Goal: Find specific page/section: Find specific page/section

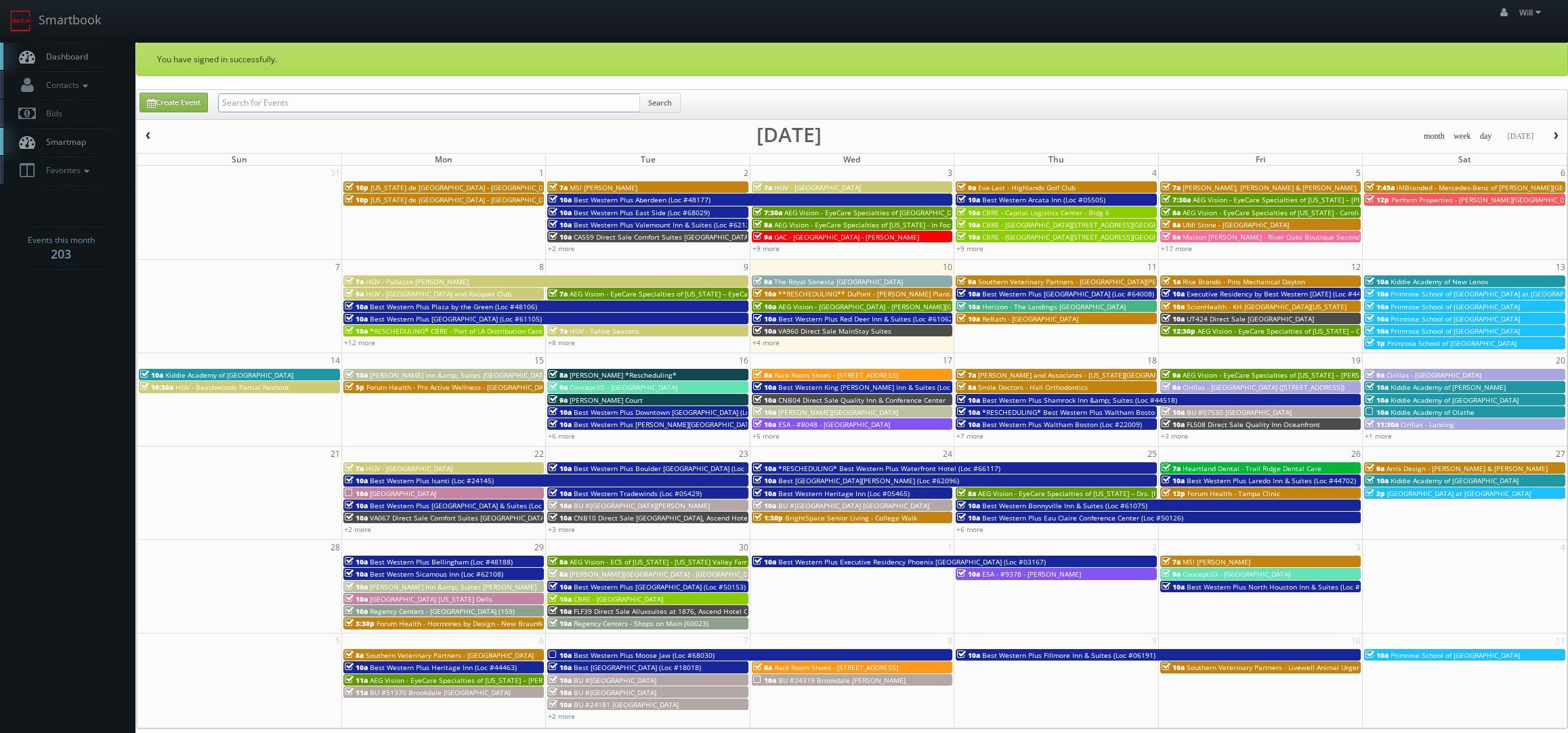
click at [355, 101] on input "text" at bounding box center [429, 103] width 422 height 19
paste input "(08-20-25) Hampton Inn and Suites Coeur d'Alene (second shoot) - Partial"
drag, startPoint x: 265, startPoint y: 106, endPoint x: 66, endPoint y: 73, distance: 201.7
click at [68, 83] on body "Smartbook Toggle Side Navigation Toggle Top Navigation Will Will Profile Logout…" at bounding box center [784, 504] width 1568 height 1008
type input "Hampton Inn and Suites Coeur d'Alene (second shoot) - Partial"
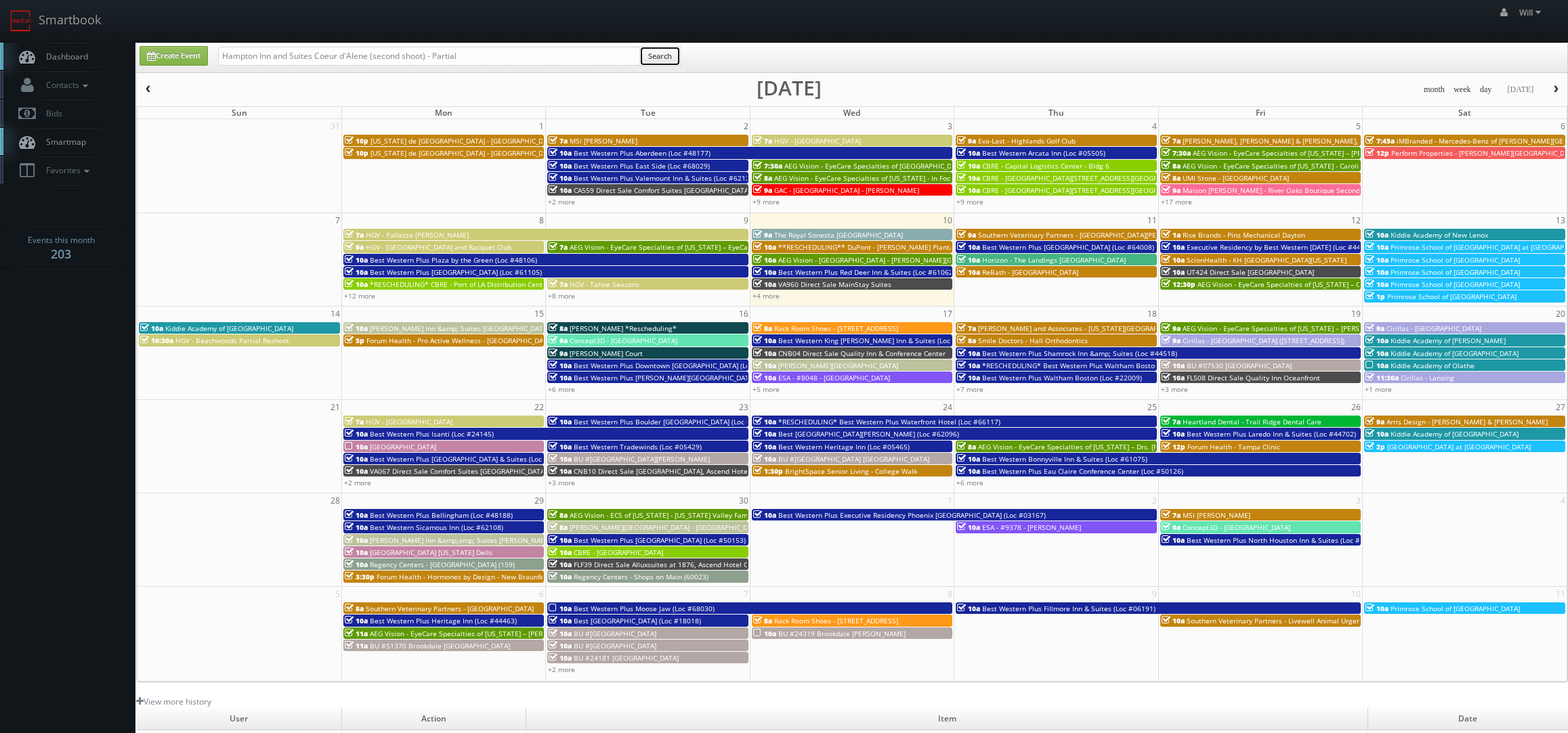
click at [657, 56] on button "Search" at bounding box center [660, 56] width 41 height 20
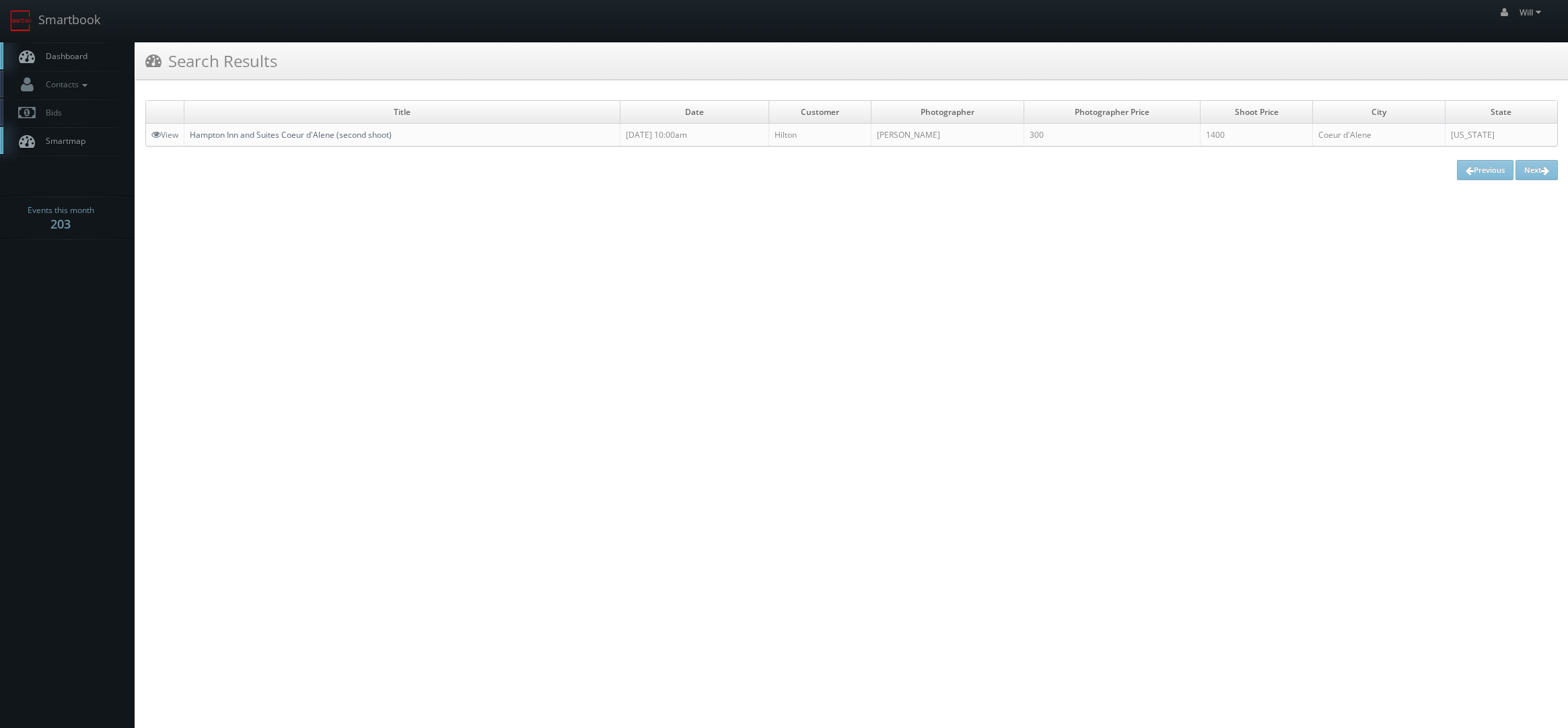
click at [334, 135] on link "Hampton Inn and Suites Coeur d'Alene (second shoot)" at bounding box center [291, 135] width 202 height 11
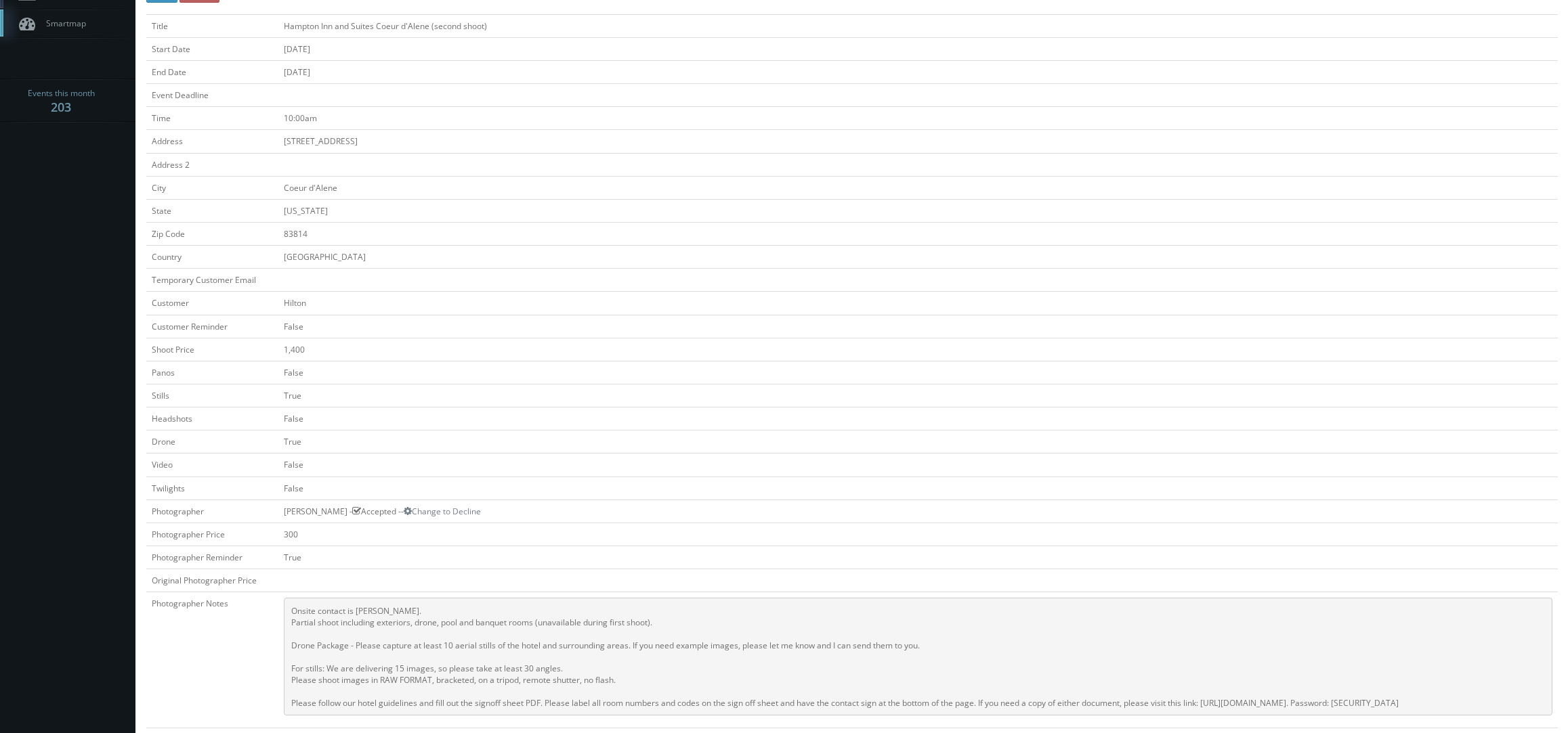
scroll to position [339, 0]
